Goal: Navigation & Orientation: Find specific page/section

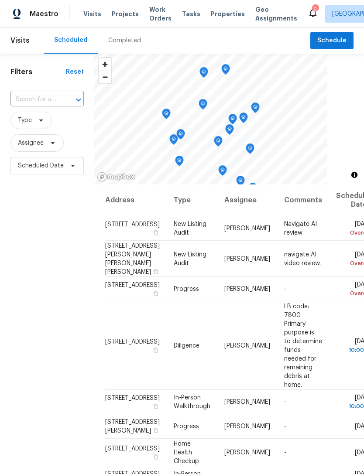
click at [307, 15] on icon at bounding box center [312, 12] width 10 height 10
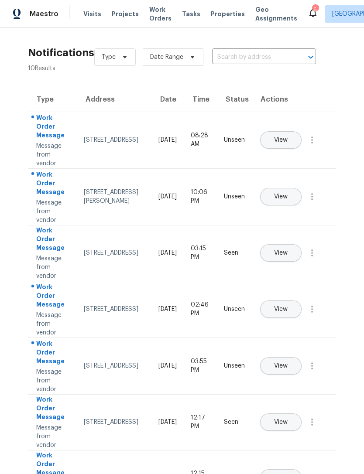
click at [127, 15] on span "Projects" at bounding box center [125, 14] width 27 height 9
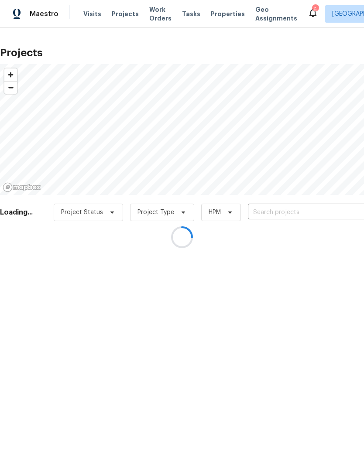
click at [224, 18] on div at bounding box center [182, 237] width 364 height 474
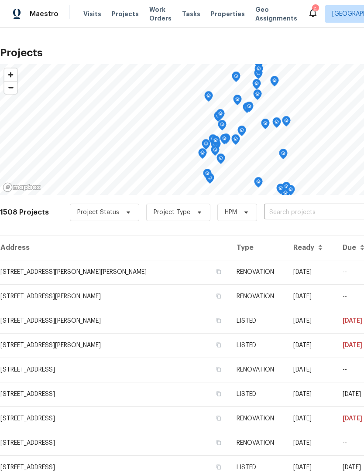
click at [219, 17] on span "Properties" at bounding box center [228, 14] width 34 height 9
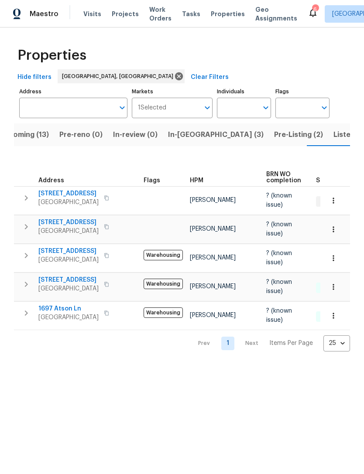
click at [333, 138] on span "Listed (23)" at bounding box center [351, 135] width 37 height 12
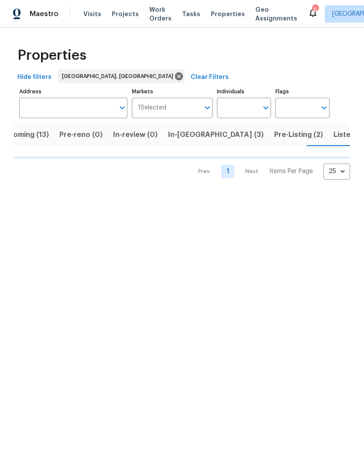
click at [333, 135] on span "Listed (23)" at bounding box center [351, 135] width 37 height 12
